Goal: Task Accomplishment & Management: Manage account settings

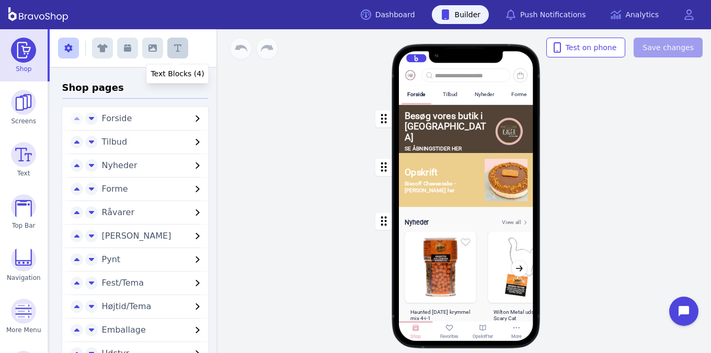
click at [176, 48] on icon "button" at bounding box center [177, 47] width 7 height 7
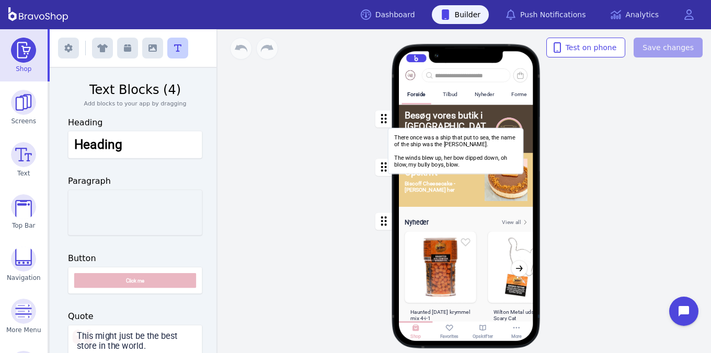
drag, startPoint x: 114, startPoint y: 211, endPoint x: 438, endPoint y: 149, distance: 329.6
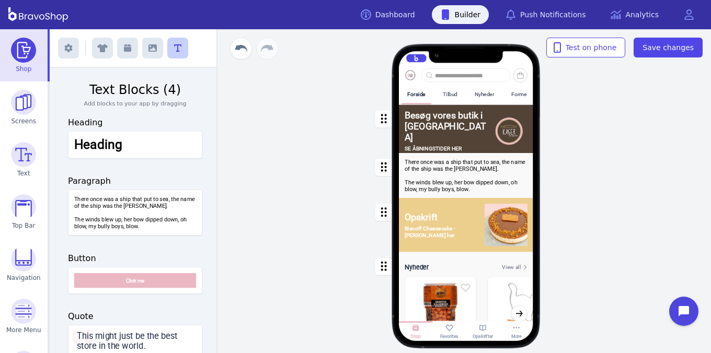
click at [436, 179] on div "button" at bounding box center [466, 175] width 134 height 45
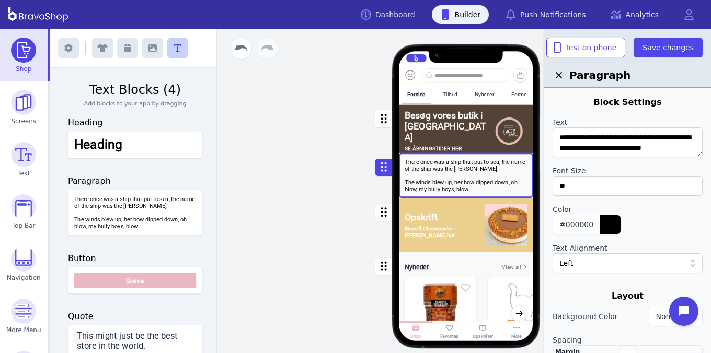
click at [436, 179] on div "button" at bounding box center [466, 175] width 134 height 45
drag, startPoint x: 560, startPoint y: 137, endPoint x: 597, endPoint y: 214, distance: 85.1
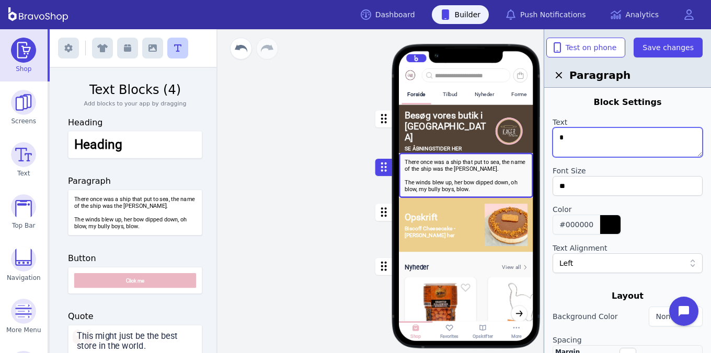
scroll to position [0, 0]
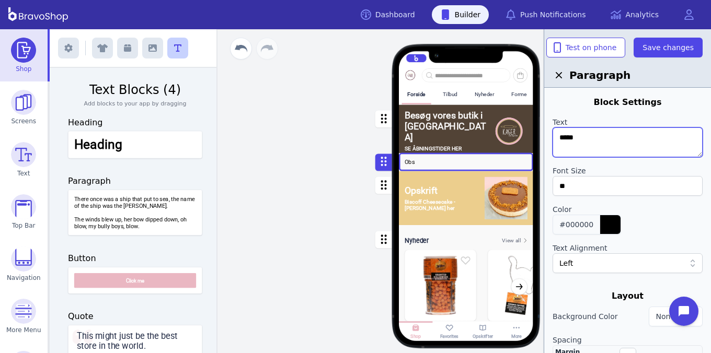
paste textarea "**********"
click at [613, 138] on textarea "**********" at bounding box center [627, 142] width 150 height 30
drag, startPoint x: 649, startPoint y: 139, endPoint x: 578, endPoint y: 137, distance: 71.1
click at [578, 137] on textarea "**********" at bounding box center [627, 142] width 150 height 30
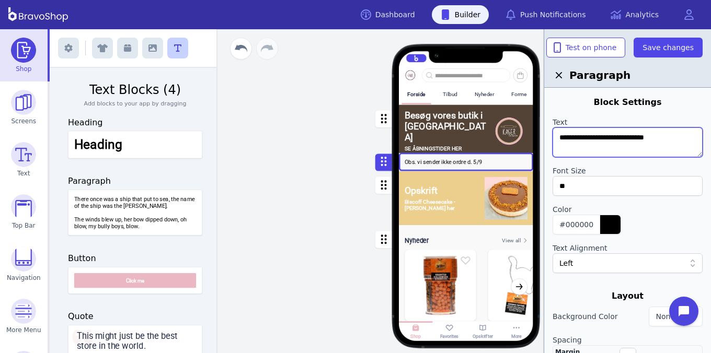
click at [644, 137] on textarea "**********" at bounding box center [627, 142] width 150 height 30
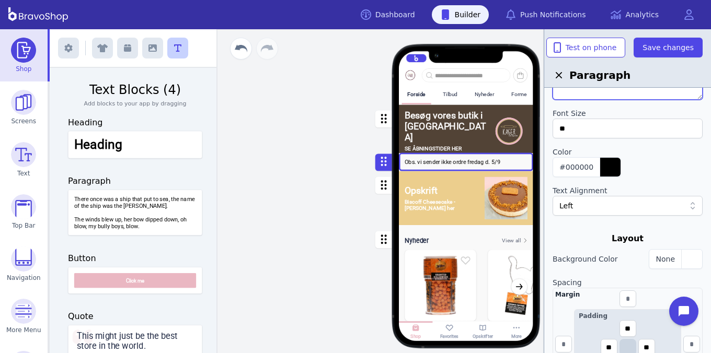
scroll to position [37, 0]
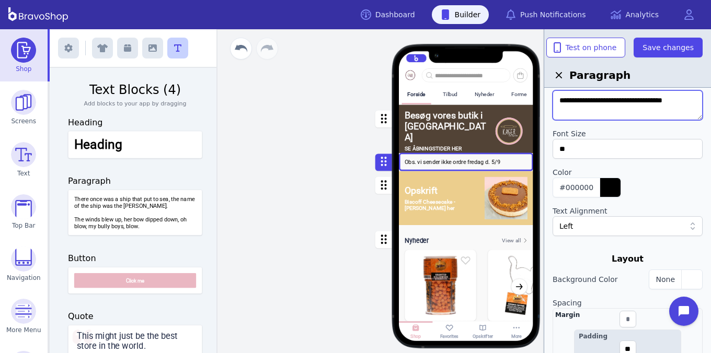
type textarea "**********"
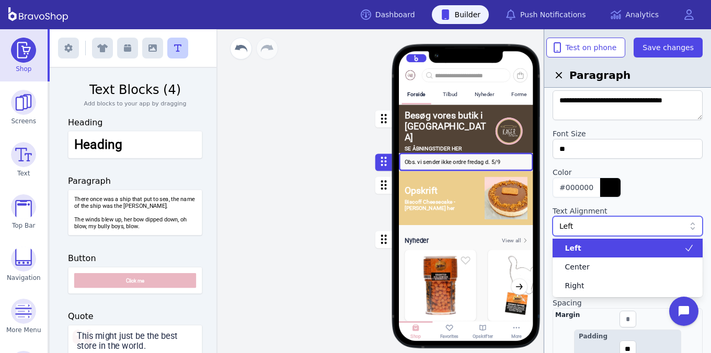
click at [632, 224] on div "Left" at bounding box center [621, 226] width 125 height 10
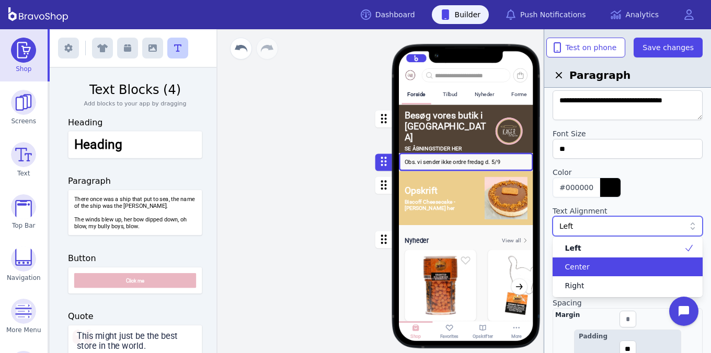
click at [608, 263] on div "Center" at bounding box center [620, 267] width 125 height 10
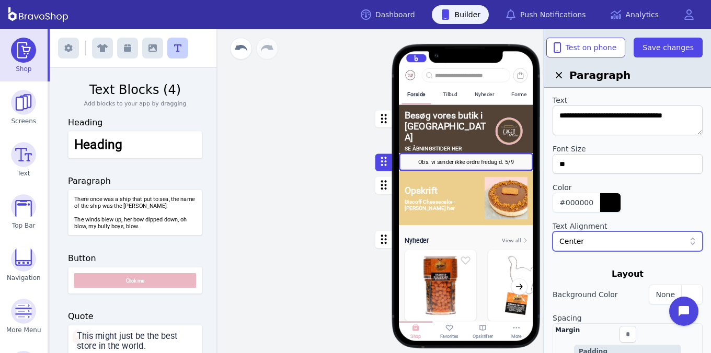
scroll to position [0, 0]
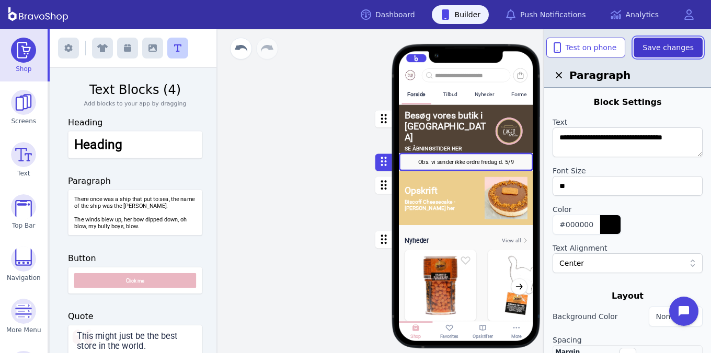
click at [690, 44] on span "Save changes" at bounding box center [667, 47] width 51 height 10
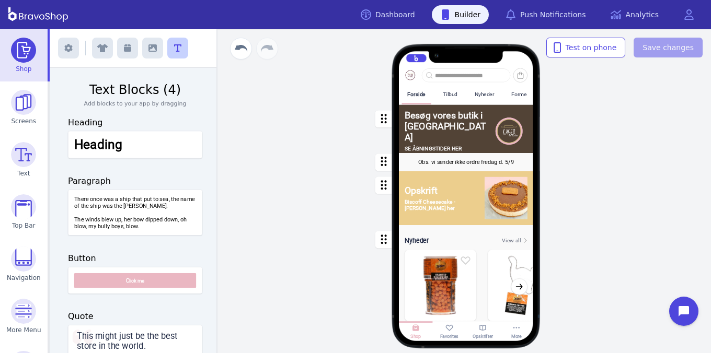
click at [480, 158] on div "button" at bounding box center [466, 162] width 134 height 18
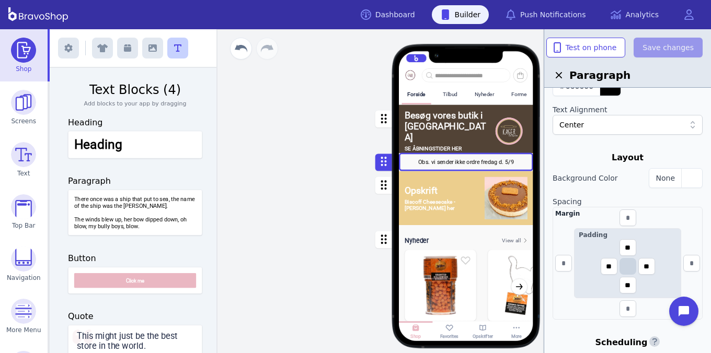
scroll to position [146, 0]
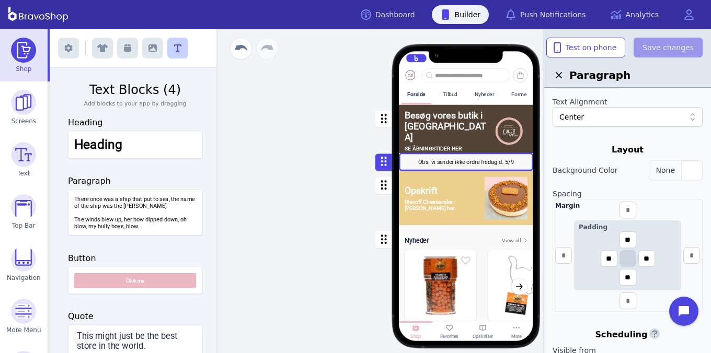
click at [695, 171] on div "button" at bounding box center [691, 170] width 21 height 19
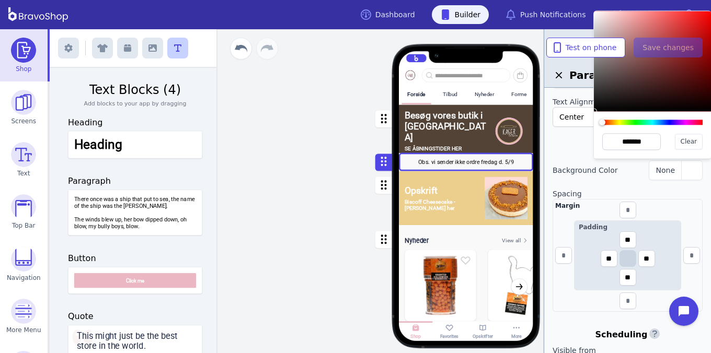
click at [684, 121] on div at bounding box center [652, 122] width 100 height 5
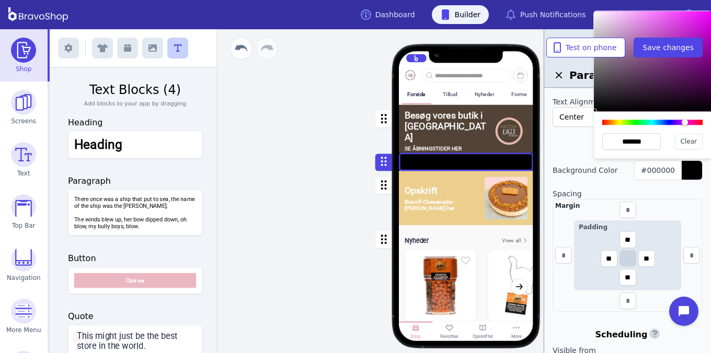
click at [702, 21] on div at bounding box center [651, 61] width 117 height 100
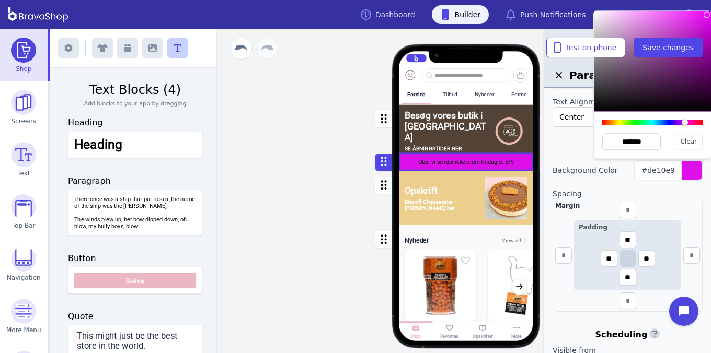
click at [706, 16] on div at bounding box center [651, 61] width 117 height 100
type input "*******"
click at [690, 124] on div at bounding box center [687, 123] width 6 height 6
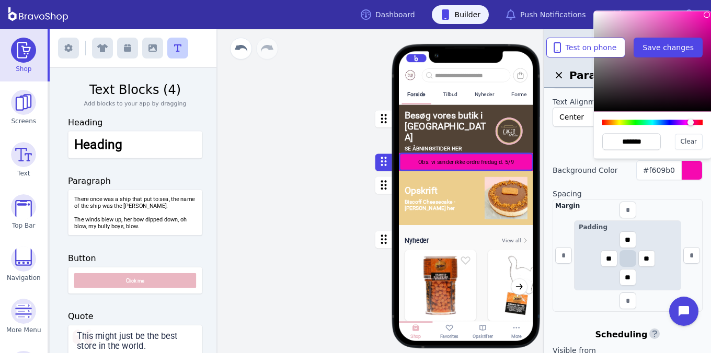
click at [690, 194] on label "Spacing" at bounding box center [627, 194] width 150 height 10
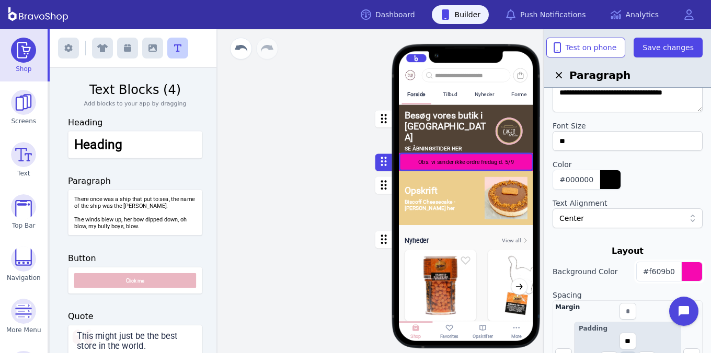
scroll to position [44, 0]
click at [604, 178] on div "button" at bounding box center [609, 180] width 21 height 19
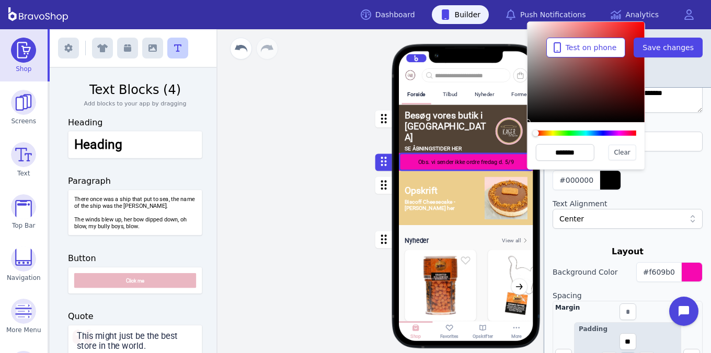
click at [530, 25] on div at bounding box center [585, 72] width 117 height 100
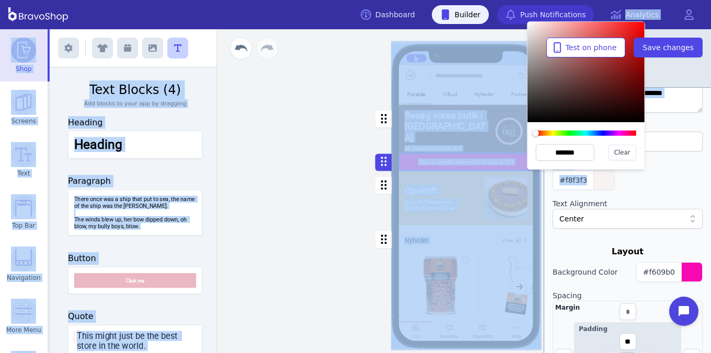
click at [525, 24] on div "Dashboard Builder Push Notifications Analytics Open main menu App has unpublish…" at bounding box center [355, 176] width 711 height 353
click at [529, 25] on div at bounding box center [529, 23] width 6 height 6
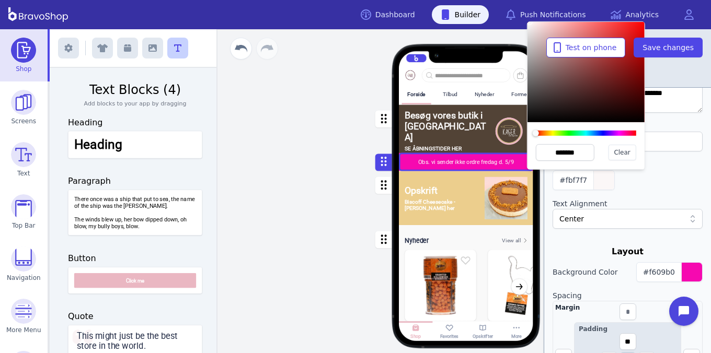
click at [529, 23] on div at bounding box center [529, 22] width 6 height 6
click at [528, 24] on div at bounding box center [528, 22] width 6 height 6
type input "*******"
click at [529, 25] on div at bounding box center [529, 24] width 6 height 6
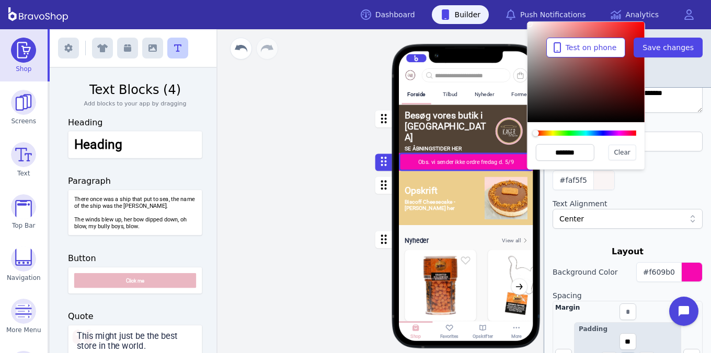
click at [673, 168] on label "Color" at bounding box center [627, 165] width 150 height 10
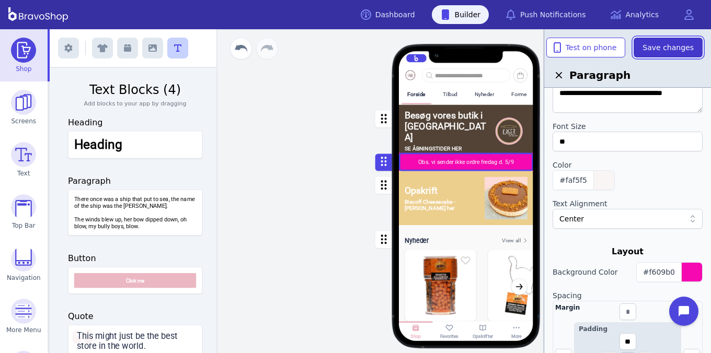
click at [667, 46] on span "Save changes" at bounding box center [667, 47] width 51 height 10
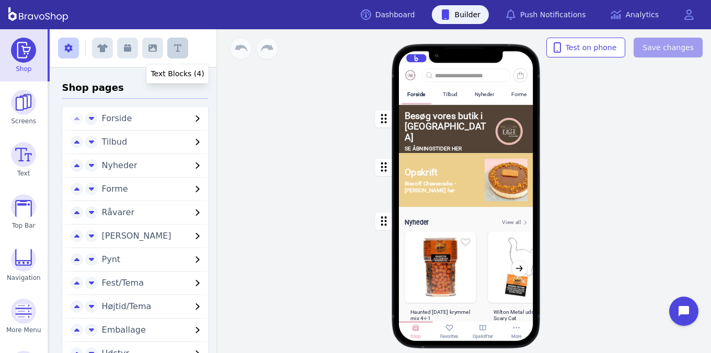
click at [176, 48] on icon "button" at bounding box center [177, 47] width 7 height 7
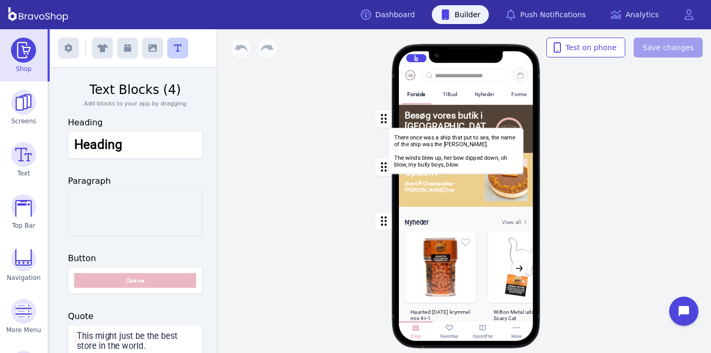
drag, startPoint x: 114, startPoint y: 211, endPoint x: 438, endPoint y: 149, distance: 329.6
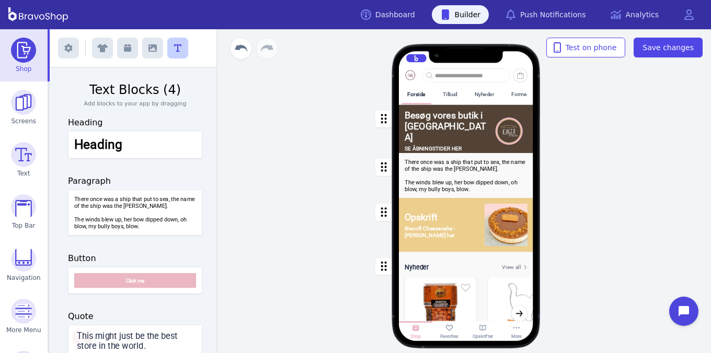
click at [436, 179] on div "button" at bounding box center [466, 175] width 134 height 45
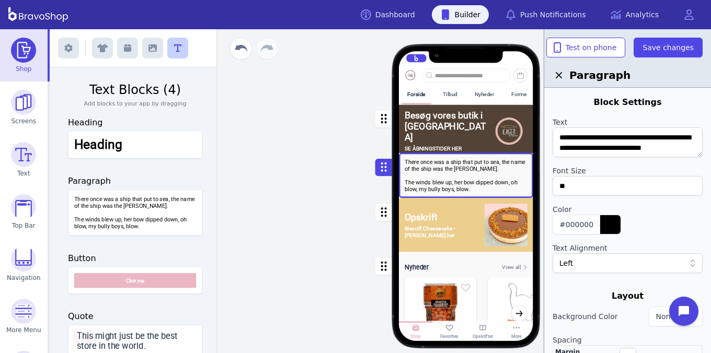
click at [436, 179] on div "button" at bounding box center [466, 175] width 134 height 45
drag, startPoint x: 560, startPoint y: 137, endPoint x: 597, endPoint y: 214, distance: 85.1
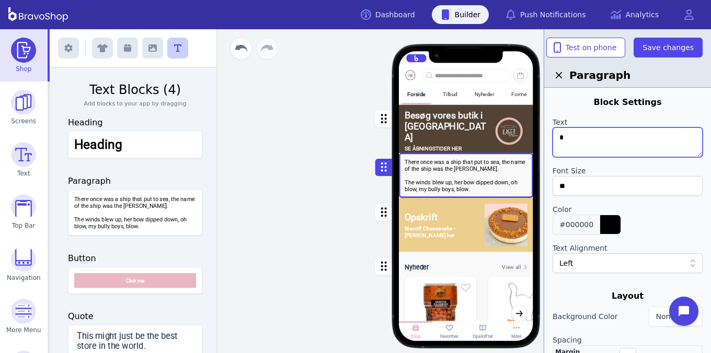
scroll to position [0, 0]
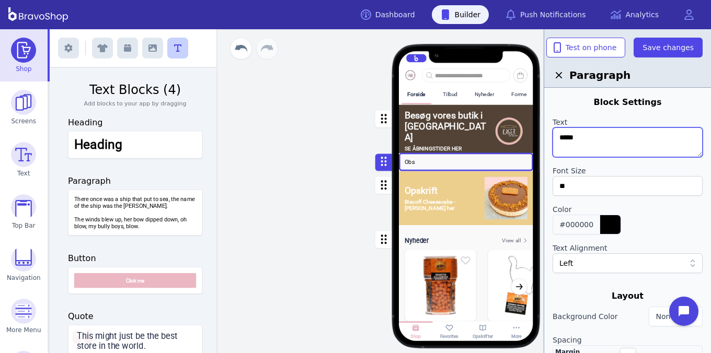
paste textarea "**********"
click at [613, 138] on textarea "**********" at bounding box center [627, 142] width 150 height 30
drag, startPoint x: 649, startPoint y: 139, endPoint x: 578, endPoint y: 137, distance: 71.1
click at [578, 137] on textarea "**********" at bounding box center [627, 142] width 150 height 30
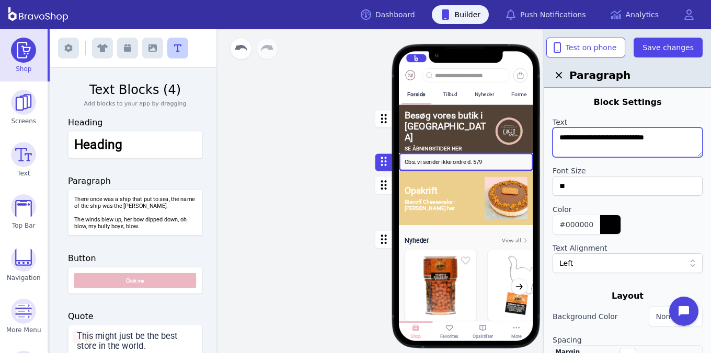
click at [644, 137] on textarea "**********" at bounding box center [627, 142] width 150 height 30
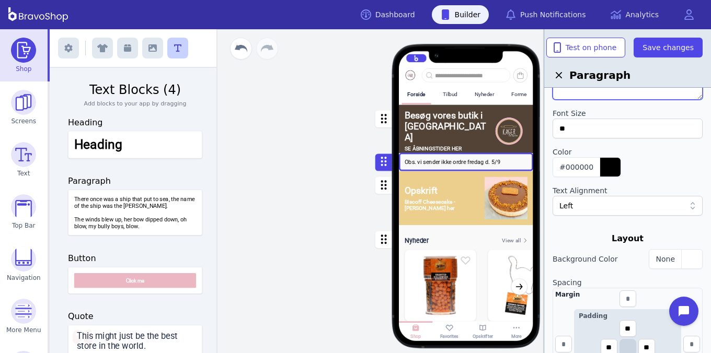
scroll to position [37, 0]
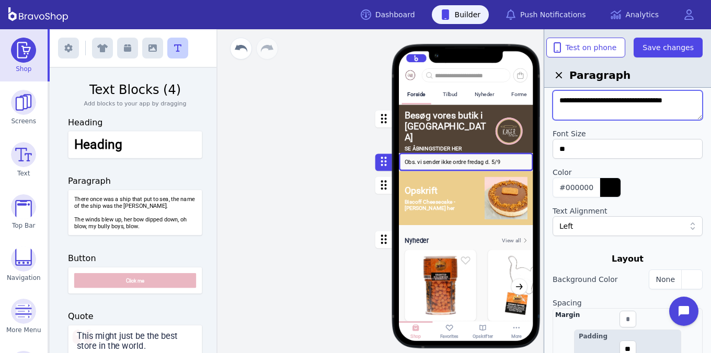
type textarea "**********"
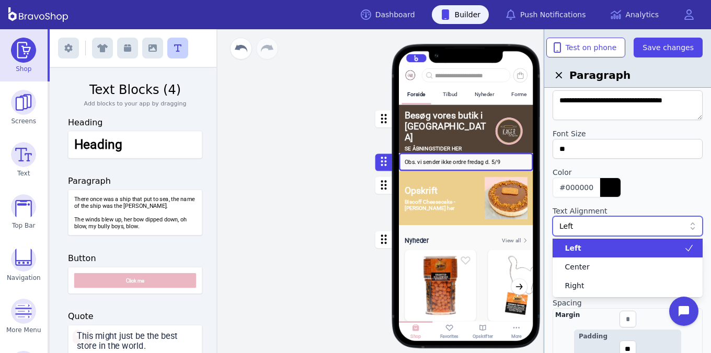
click at [632, 224] on div "Left" at bounding box center [621, 226] width 125 height 10
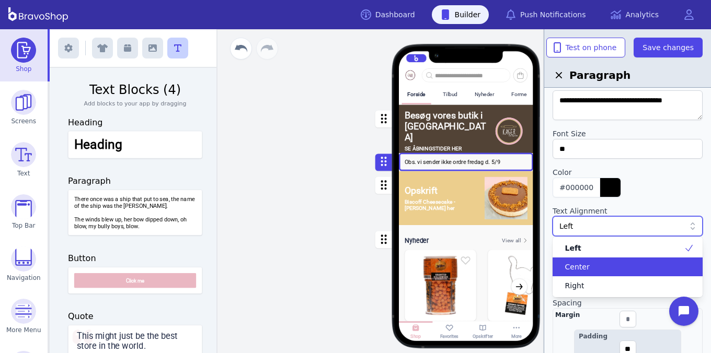
click at [608, 263] on div "Center" at bounding box center [620, 267] width 125 height 10
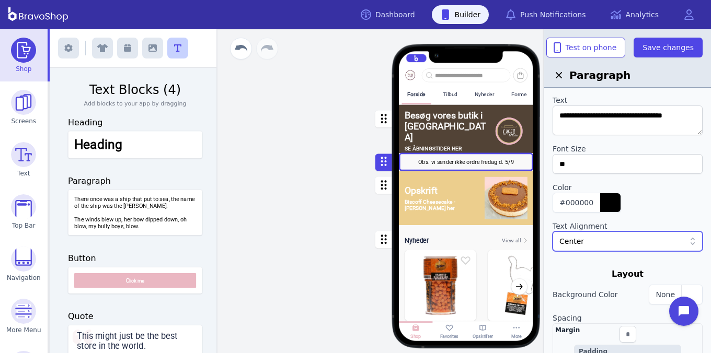
scroll to position [0, 0]
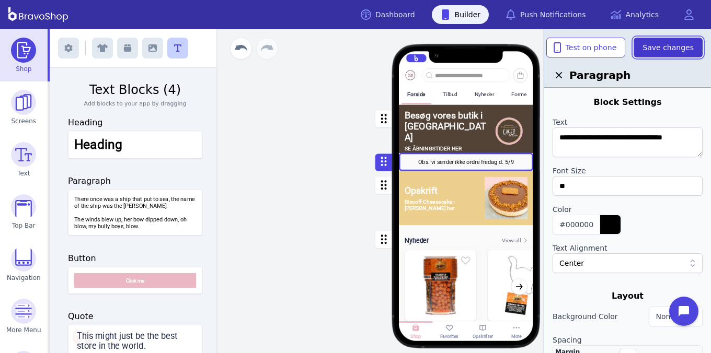
click at [690, 44] on span "Save changes" at bounding box center [667, 47] width 51 height 10
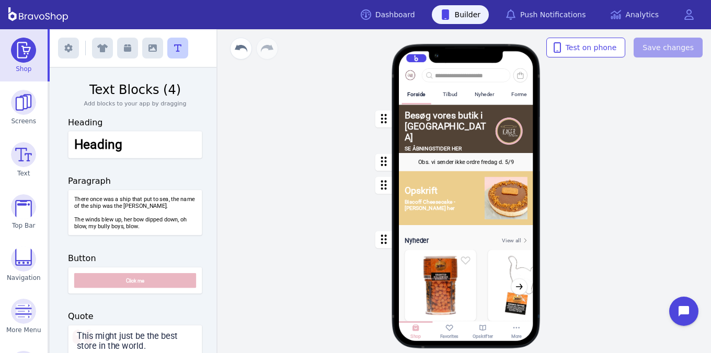
click at [480, 158] on div "button" at bounding box center [466, 162] width 134 height 18
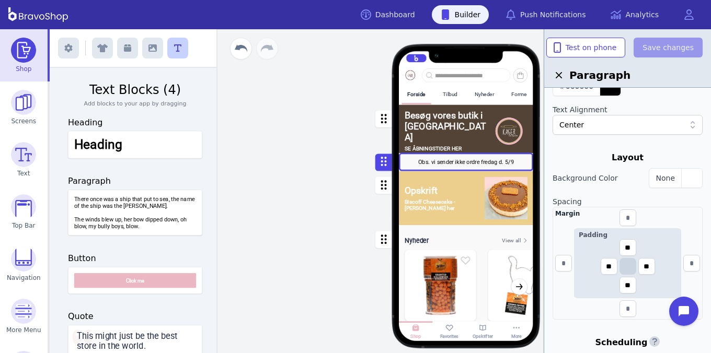
scroll to position [146, 0]
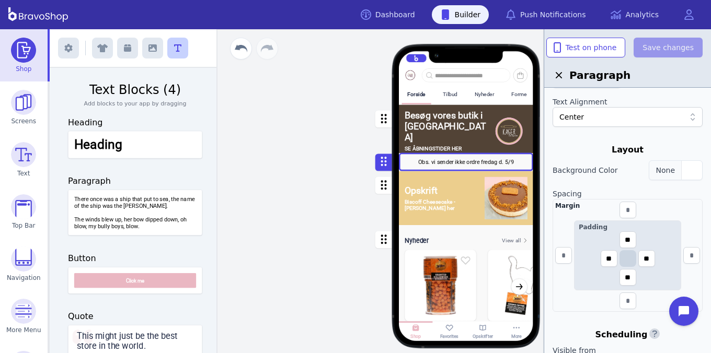
click at [695, 171] on div "button" at bounding box center [691, 170] width 21 height 19
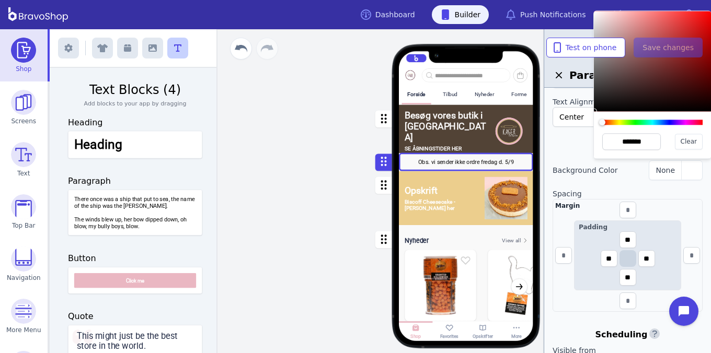
click at [684, 121] on div at bounding box center [652, 122] width 100 height 5
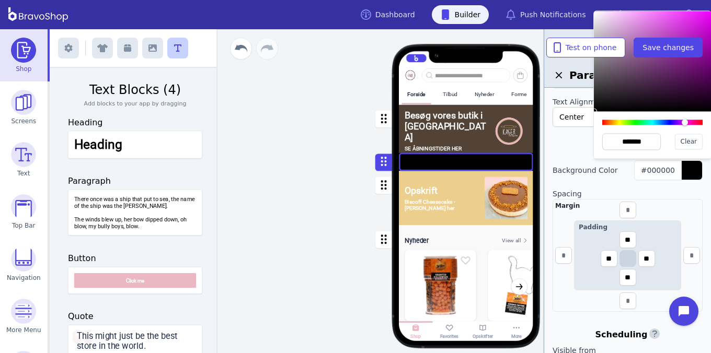
click at [702, 21] on div at bounding box center [651, 61] width 117 height 100
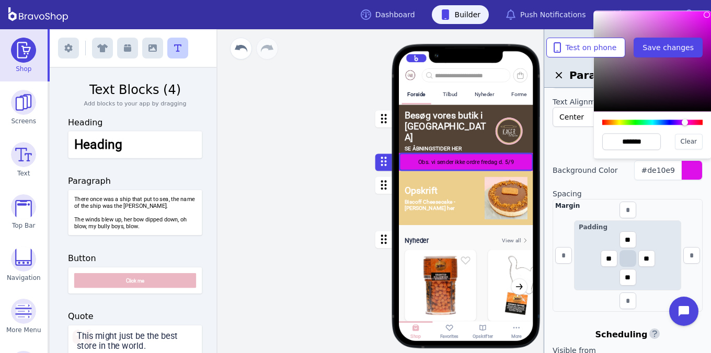
click at [706, 16] on div at bounding box center [651, 61] width 117 height 100
type input "*******"
click at [690, 124] on div at bounding box center [687, 123] width 6 height 6
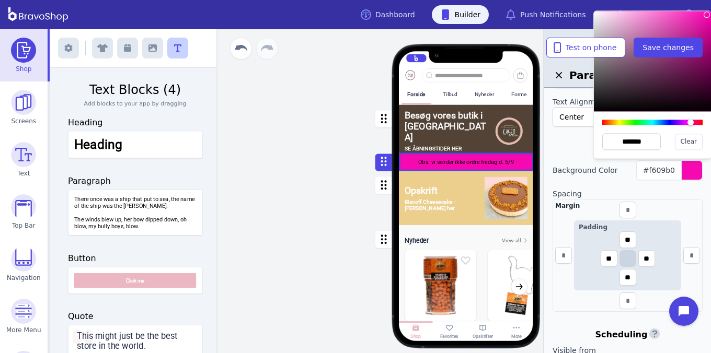
click at [690, 194] on label "Spacing" at bounding box center [627, 194] width 150 height 10
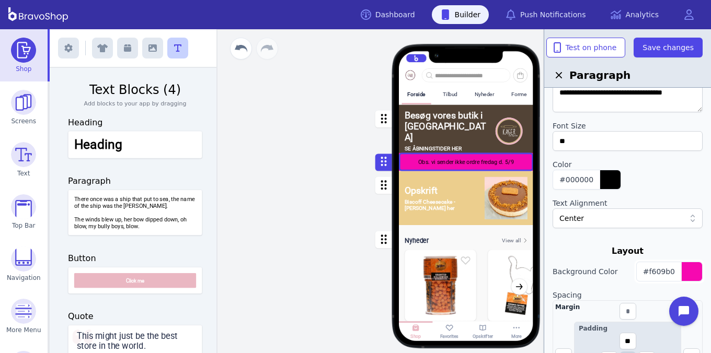
scroll to position [44, 0]
click at [604, 178] on div "button" at bounding box center [609, 180] width 21 height 19
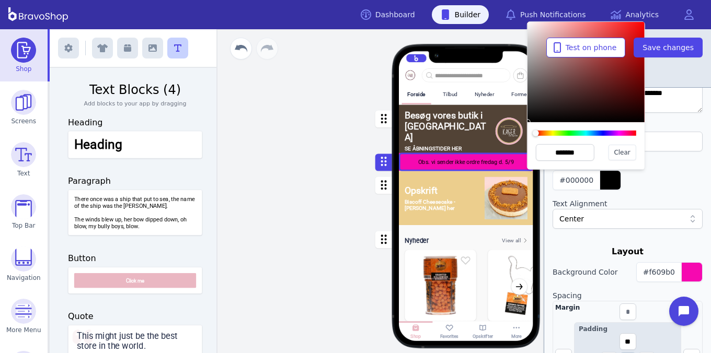
click at [530, 25] on div at bounding box center [585, 72] width 117 height 100
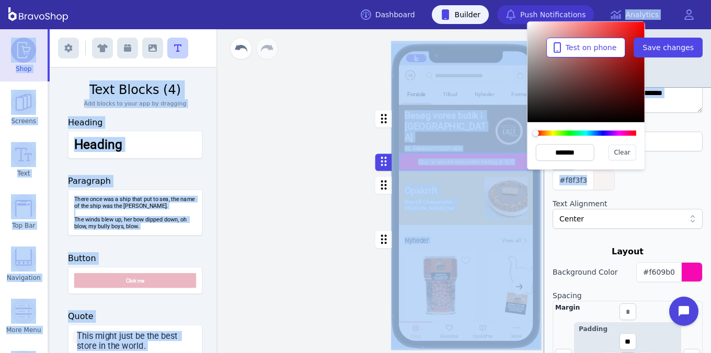
click at [525, 24] on div "Dashboard Builder Push Notifications Analytics Open main menu App has unpublish…" at bounding box center [355, 176] width 711 height 353
click at [529, 25] on div at bounding box center [529, 23] width 6 height 6
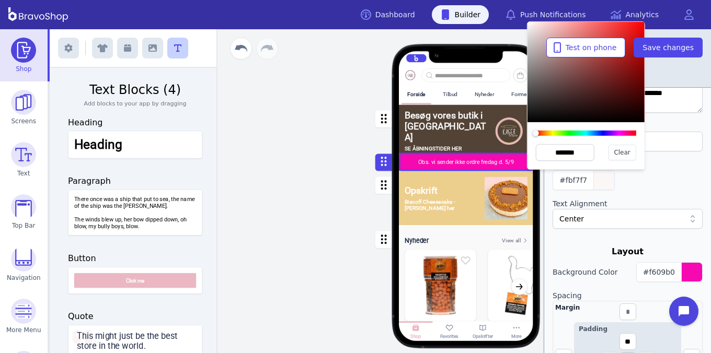
click at [529, 23] on div at bounding box center [529, 22] width 6 height 6
click at [528, 24] on div at bounding box center [528, 22] width 6 height 6
type input "*******"
click at [529, 25] on div at bounding box center [529, 24] width 6 height 6
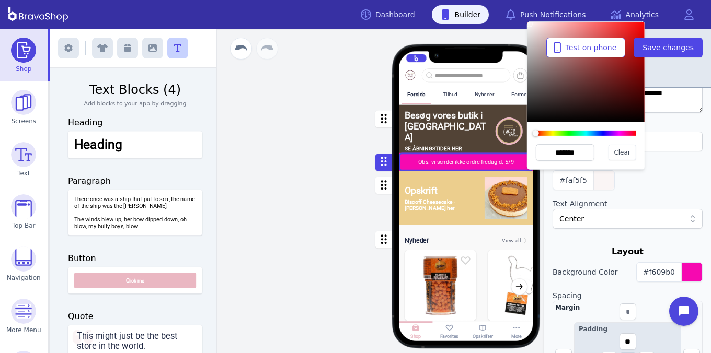
click at [673, 168] on label "Color" at bounding box center [627, 165] width 150 height 10
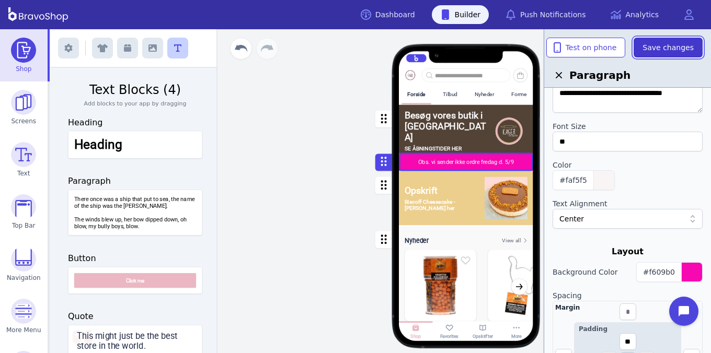
click at [667, 46] on span "Save changes" at bounding box center [667, 47] width 51 height 10
